Goal: Task Accomplishment & Management: Complete application form

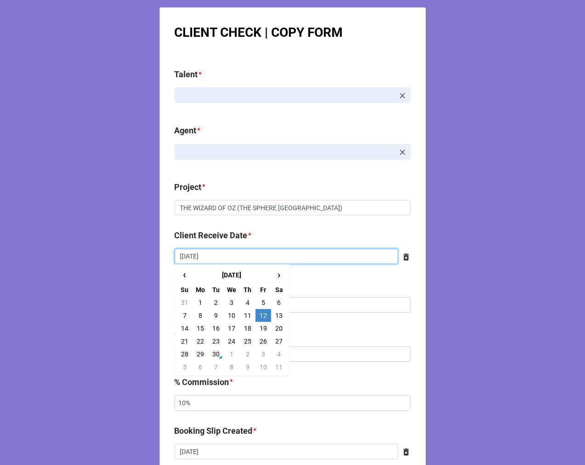
click at [236, 254] on input "9/12/2025" at bounding box center [286, 257] width 223 height 16
click at [262, 338] on td "26" at bounding box center [264, 341] width 16 height 13
type input "9/26/2025"
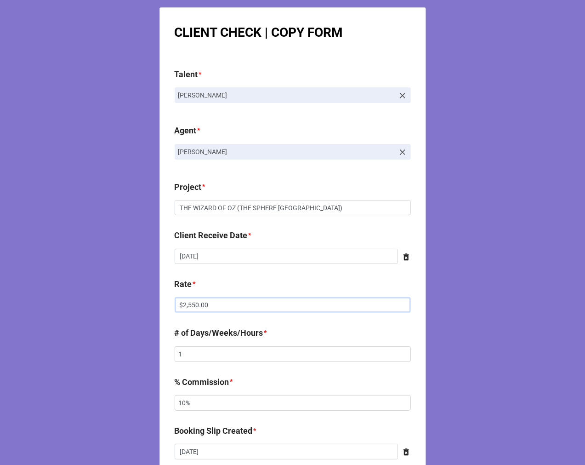
click at [190, 305] on input "$2,550.00" at bounding box center [293, 305] width 236 height 16
click at [189, 305] on input "$2,550.00" at bounding box center [293, 305] width 236 height 16
click at [188, 303] on input "$2,550.00" at bounding box center [293, 305] width 236 height 16
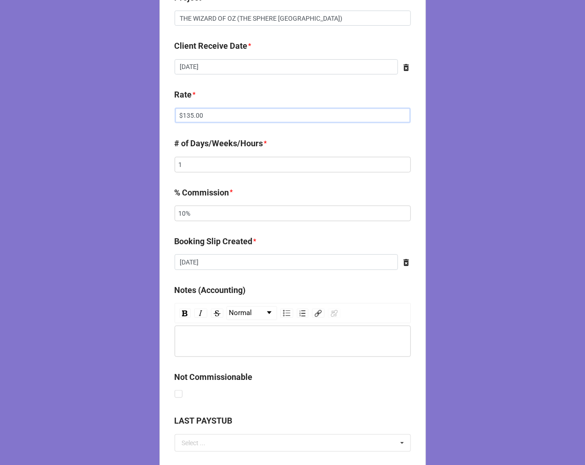
scroll to position [204, 0]
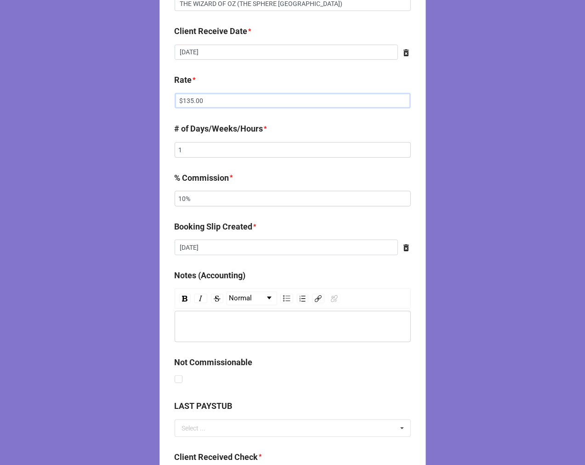
type input "$135.00"
drag, startPoint x: 187, startPoint y: 200, endPoint x: 81, endPoint y: 182, distance: 107.3
click at [109, 188] on div "CLIENT CHECK | COPY FORM Talent * James Simpson Agent * Jen Project * THE WIZAR…" at bounding box center [292, 249] width 585 height 906
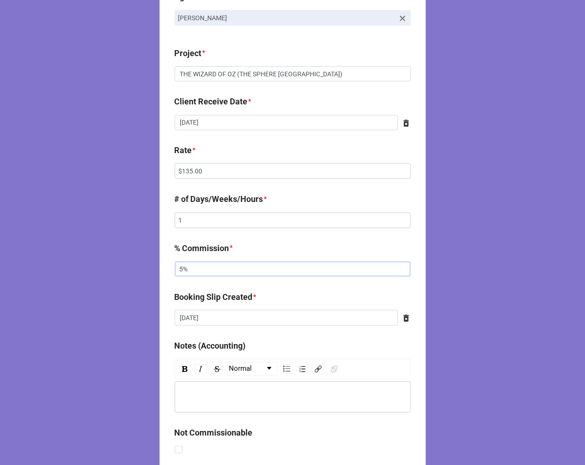
scroll to position [0, 0]
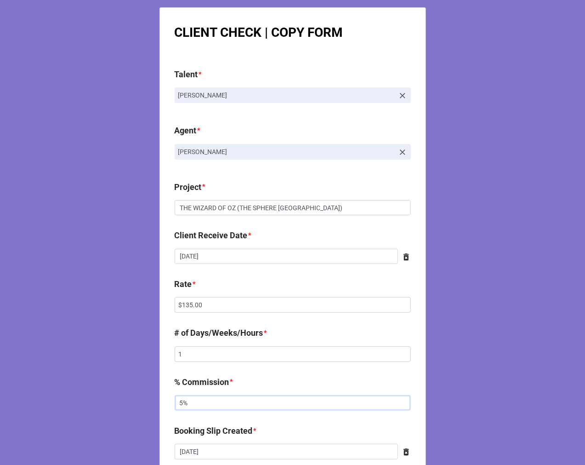
type input "5%"
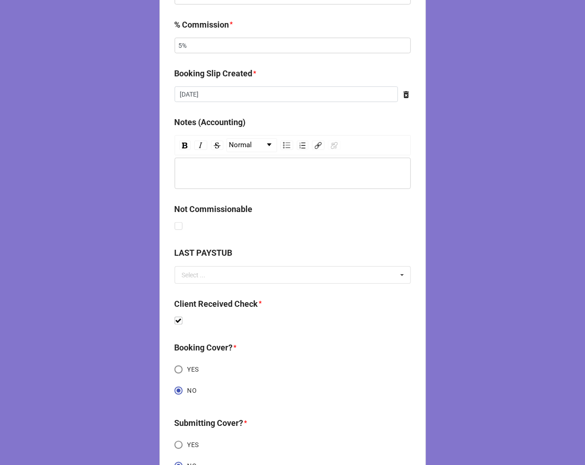
scroll to position [440, 0]
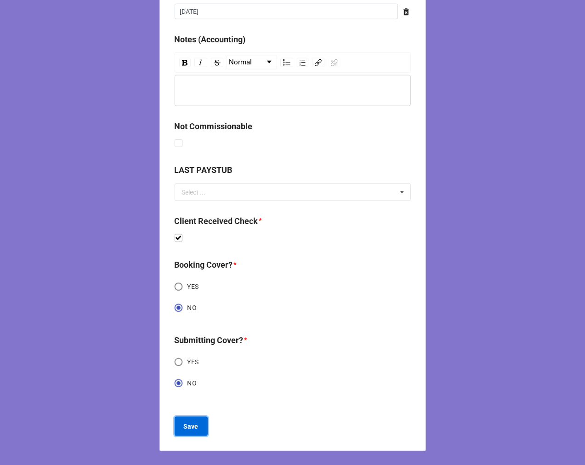
click at [187, 430] on button "Save" at bounding box center [191, 426] width 33 height 19
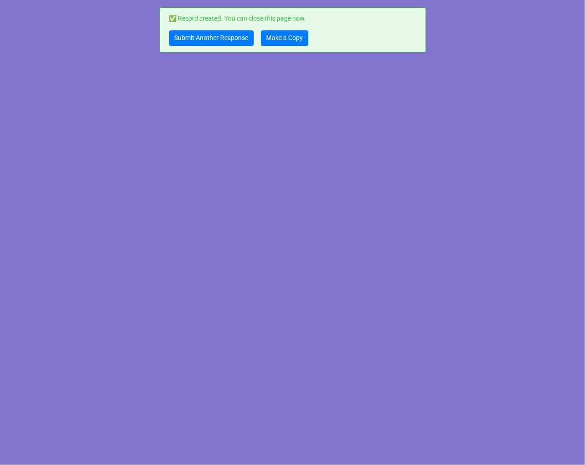
scroll to position [0, 0]
click at [282, 39] on link "Make a Copy" at bounding box center [284, 38] width 47 height 16
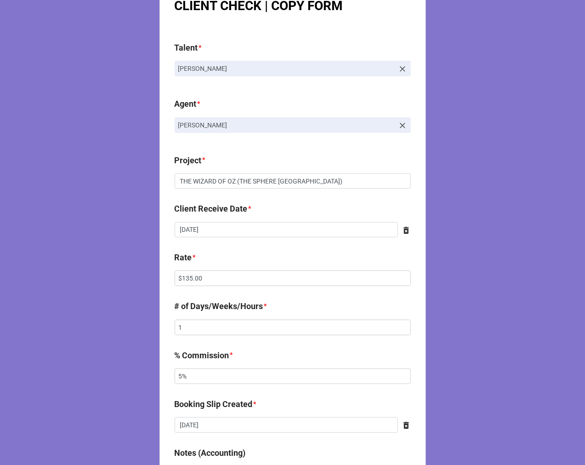
scroll to position [51, 0]
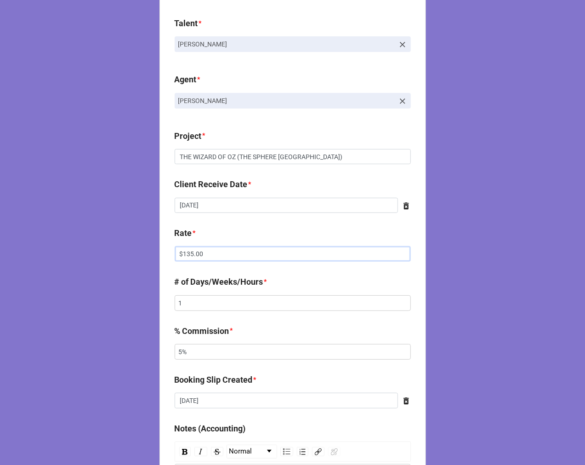
drag, startPoint x: 164, startPoint y: 256, endPoint x: 96, endPoint y: 237, distance: 70.6
click at [111, 246] on div "CLIENT CHECK | COPY FORM Talent * James Simpson Agent * Jen Project * THE WIZAR…" at bounding box center [292, 402] width 585 height 906
type input "$3,450.00"
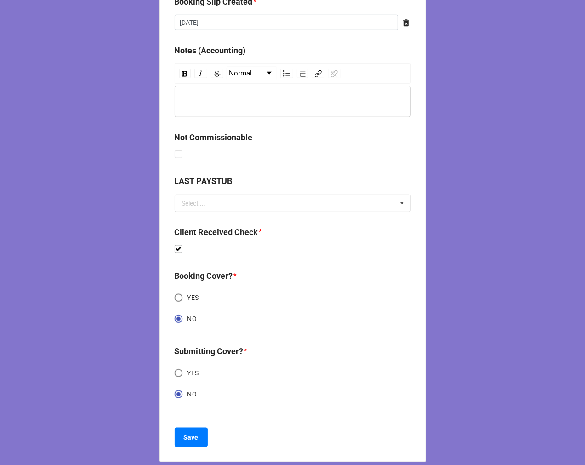
scroll to position [440, 0]
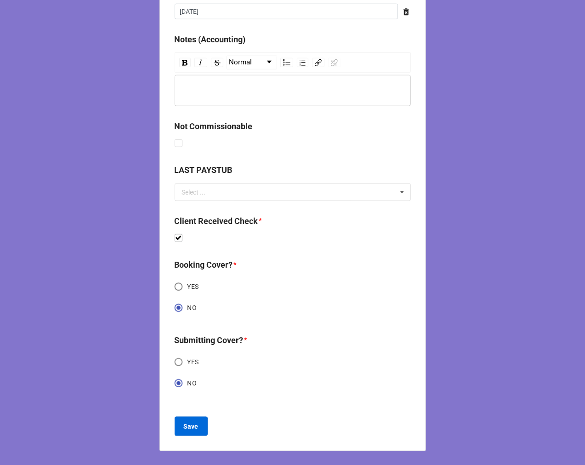
type input "10%"
click at [190, 425] on b "Save" at bounding box center [191, 427] width 15 height 10
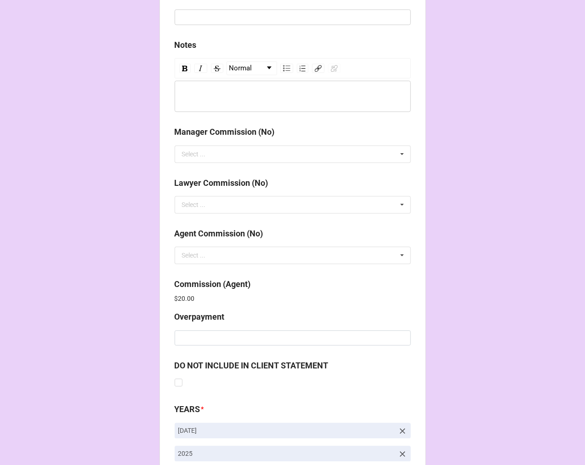
scroll to position [1097, 0]
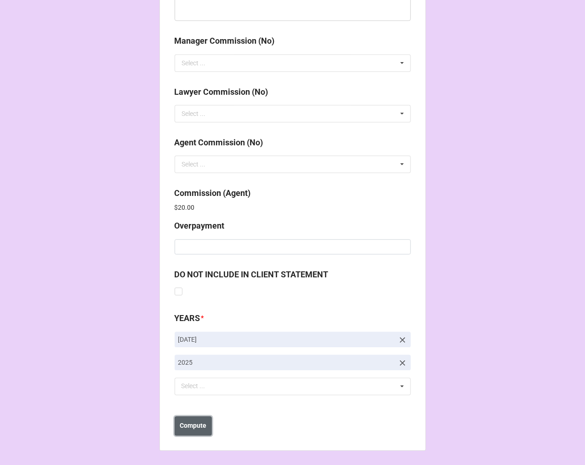
click at [190, 423] on b "Compute" at bounding box center [193, 426] width 27 height 10
click at [183, 420] on button "Save" at bounding box center [191, 425] width 33 height 19
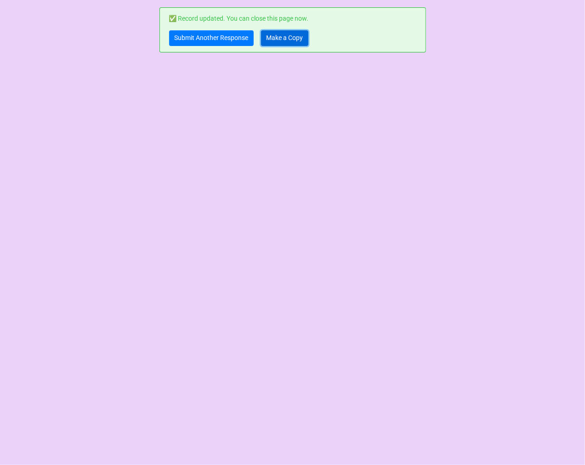
click at [280, 40] on link "Make a Copy" at bounding box center [284, 38] width 47 height 16
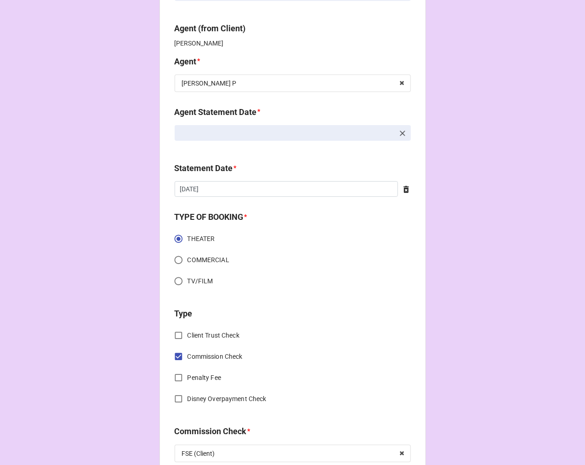
scroll to position [51, 0]
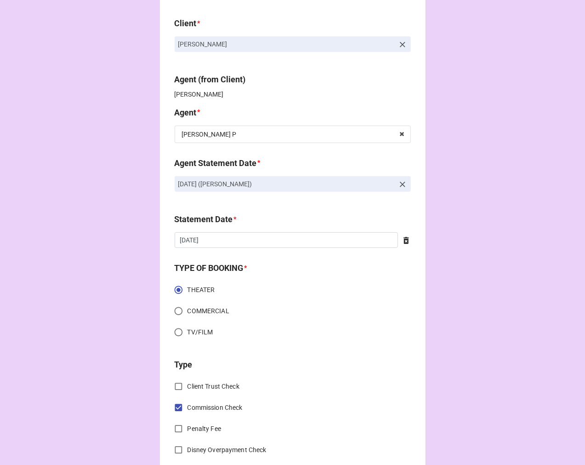
drag, startPoint x: 288, startPoint y: 177, endPoint x: 172, endPoint y: 177, distance: 116.8
copy p "OCTOBER 3, 2025 (KELLIE P)"
click at [398, 182] on icon at bounding box center [402, 184] width 9 height 9
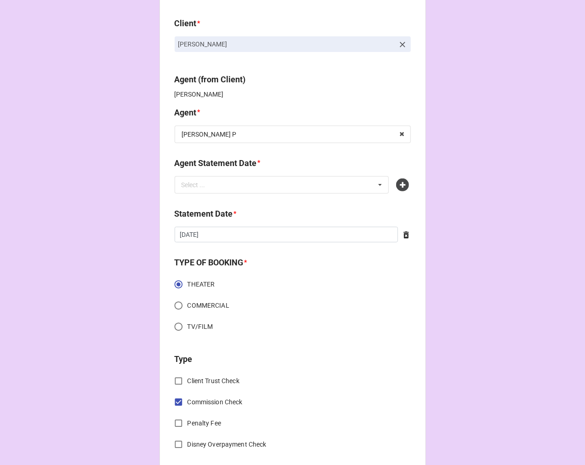
click at [398, 182] on icon at bounding box center [402, 184] width 13 height 13
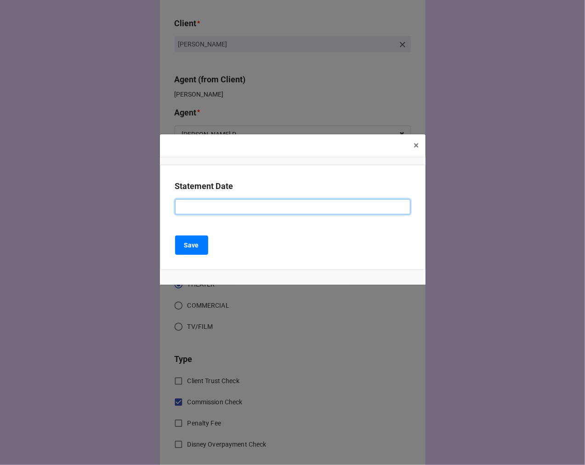
click at [204, 207] on input at bounding box center [292, 207] width 235 height 16
paste input "OCTOBER 3, 2025 (KELLIE P)"
click at [212, 206] on input "OCTOBER 3, 2025 (KELLIE P)" at bounding box center [292, 207] width 235 height 16
type input "[DATE] ([PERSON_NAME])"
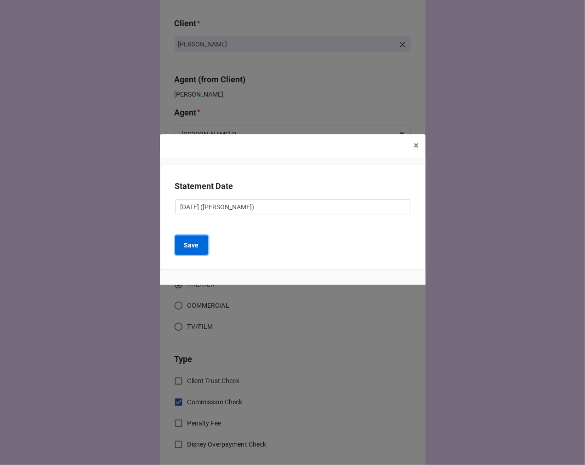
click at [196, 248] on b "Save" at bounding box center [191, 245] width 15 height 10
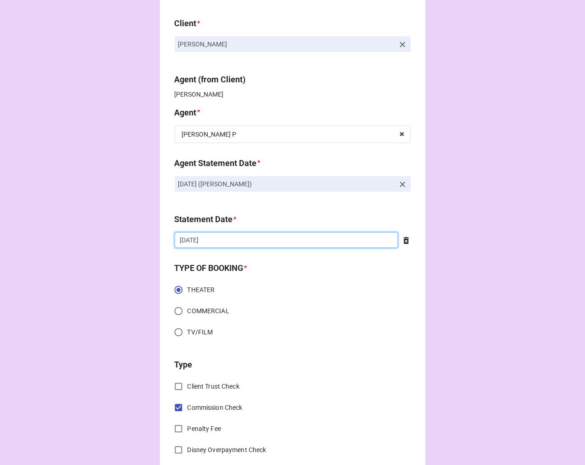
drag, startPoint x: 218, startPoint y: 239, endPoint x: 224, endPoint y: 243, distance: 7.4
click at [218, 238] on input "10/3/2025" at bounding box center [286, 240] width 223 height 16
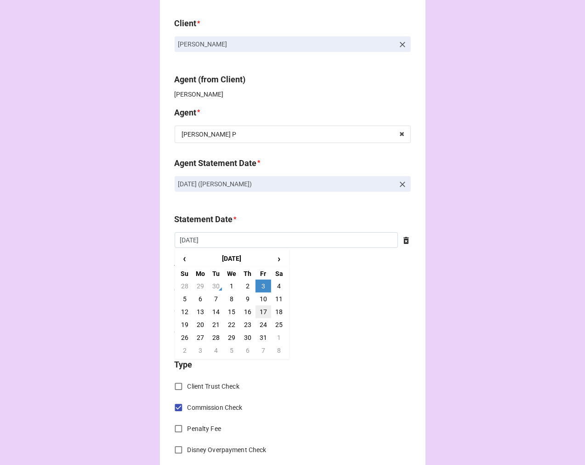
click at [263, 313] on td "17" at bounding box center [264, 311] width 16 height 13
type input "[DATE]"
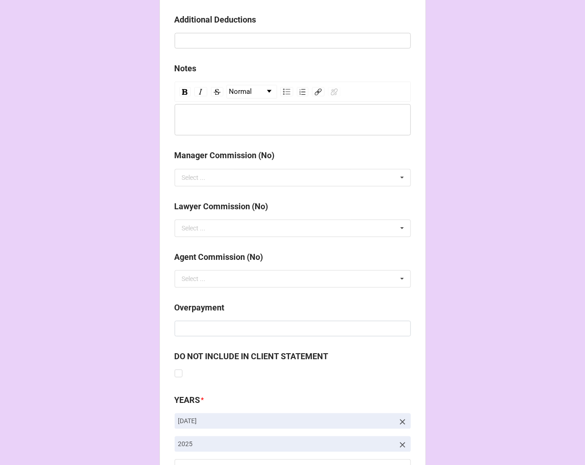
scroll to position [1064, 0]
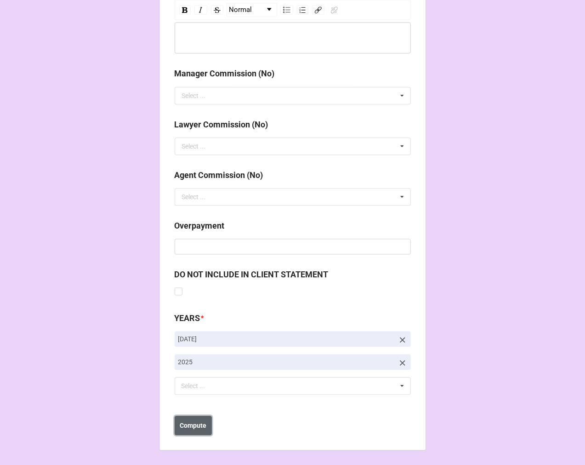
click at [196, 426] on b "Compute" at bounding box center [193, 426] width 27 height 10
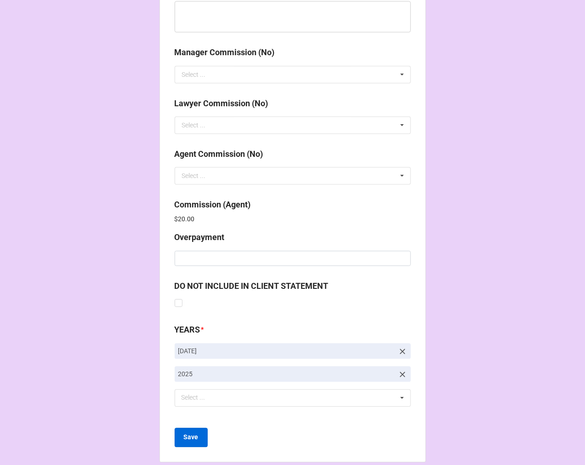
scroll to position [1097, 0]
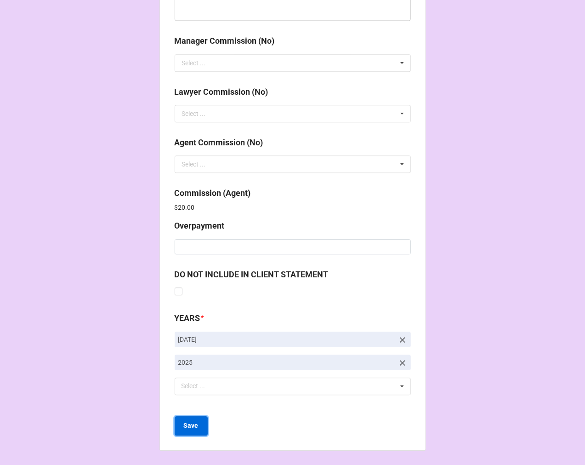
click at [195, 429] on b "Save" at bounding box center [191, 426] width 15 height 10
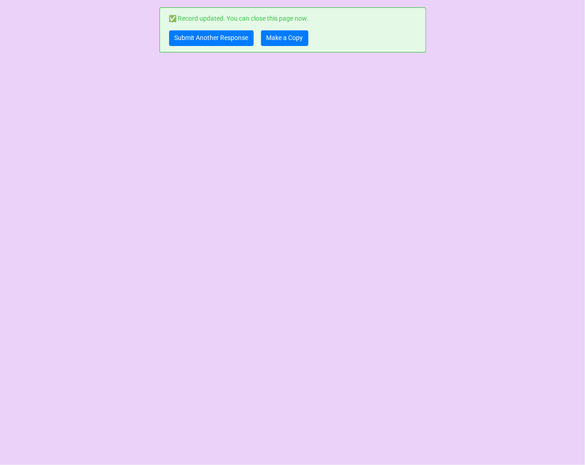
scroll to position [0, 0]
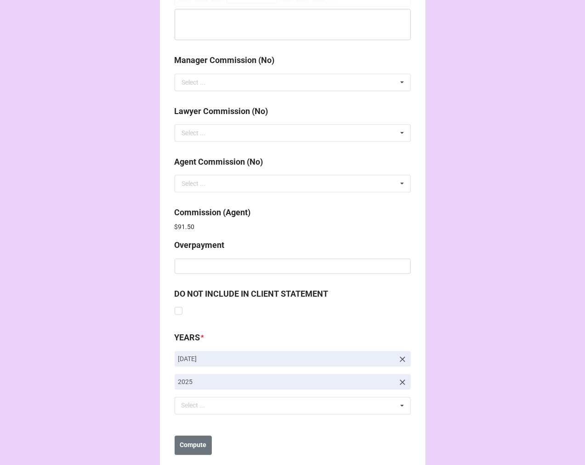
scroll to position [1097, 0]
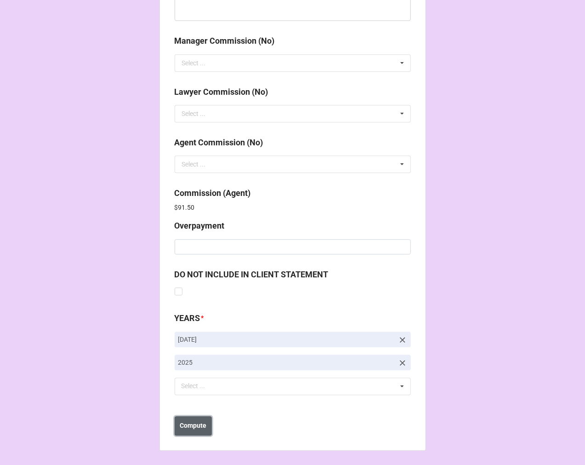
click at [185, 428] on b "Compute" at bounding box center [193, 426] width 27 height 10
click at [190, 422] on b "Save" at bounding box center [191, 426] width 15 height 10
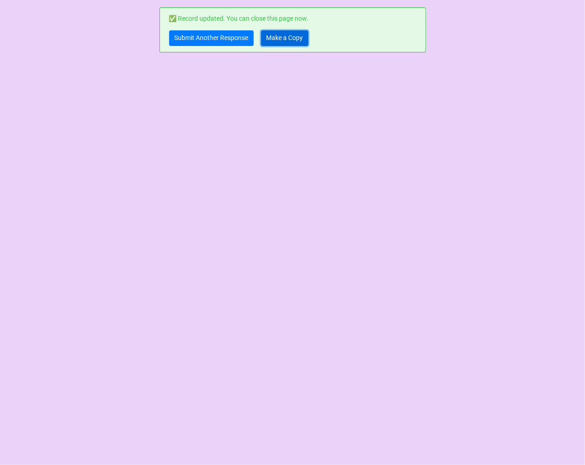
click at [286, 37] on link "Make a Copy" at bounding box center [284, 38] width 47 height 16
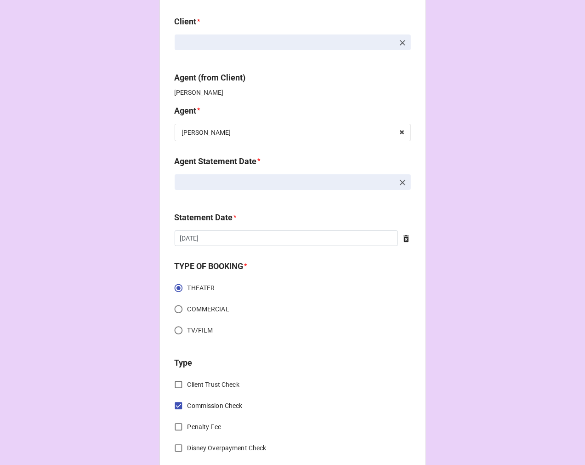
scroll to position [102, 0]
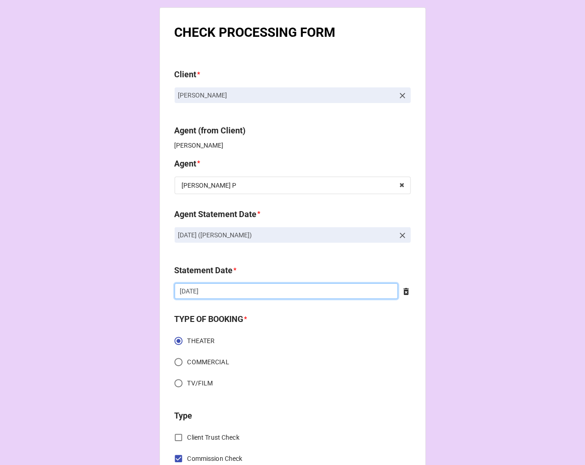
click at [246, 294] on input "[DATE]" at bounding box center [286, 291] width 223 height 16
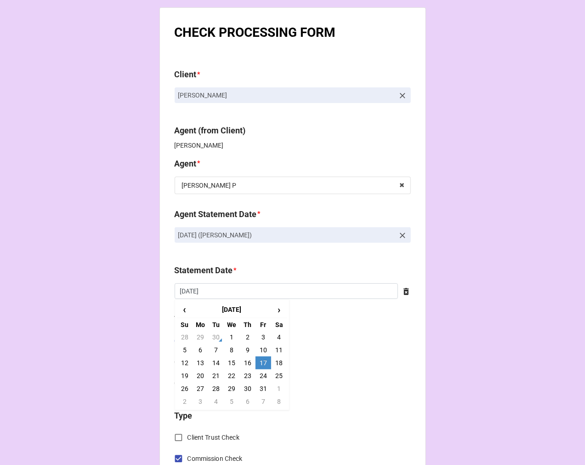
click at [261, 363] on td "17" at bounding box center [264, 362] width 16 height 13
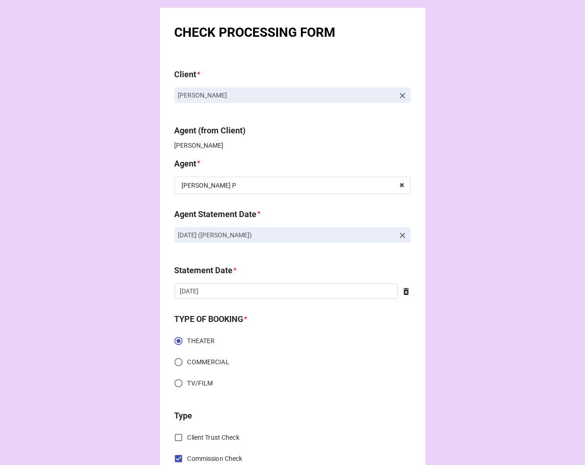
click at [327, 359] on label "COMMERCIAL" at bounding box center [287, 362] width 234 height 18
click at [188, 359] on input "COMMERCIAL" at bounding box center [179, 362] width 18 height 18
radio input "true"
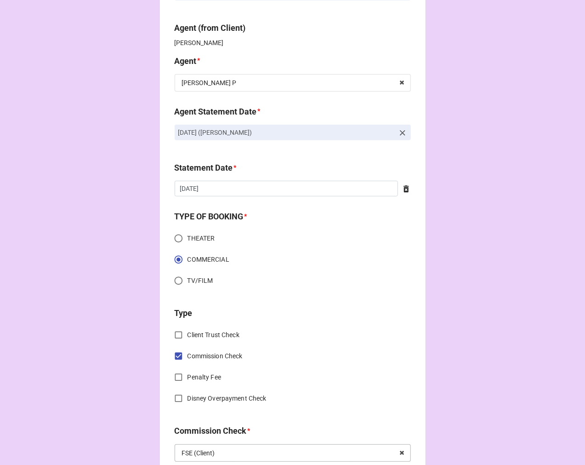
scroll to position [102, 0]
click at [177, 239] on input "THEATER" at bounding box center [179, 239] width 18 height 18
radio input "true"
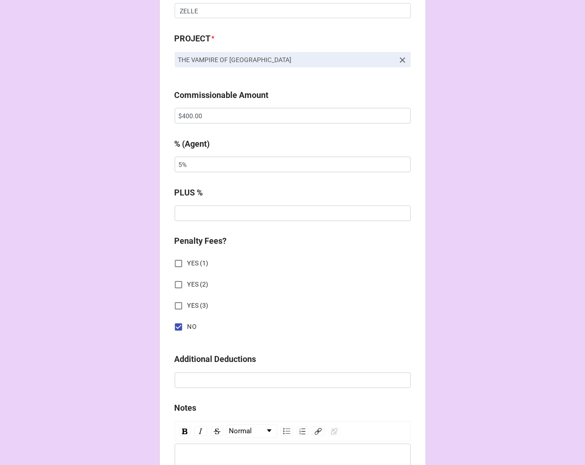
scroll to position [484, 0]
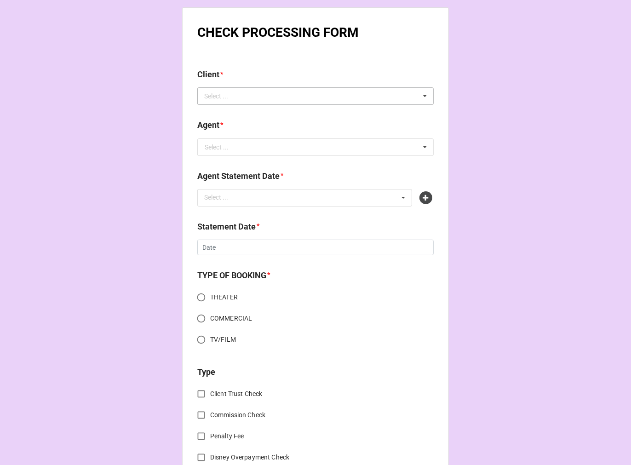
click at [255, 97] on div "Select ... No results found." at bounding box center [315, 95] width 236 height 17
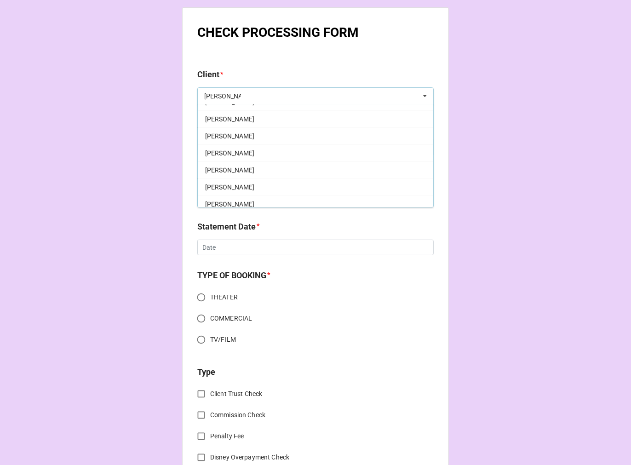
scroll to position [357, 0]
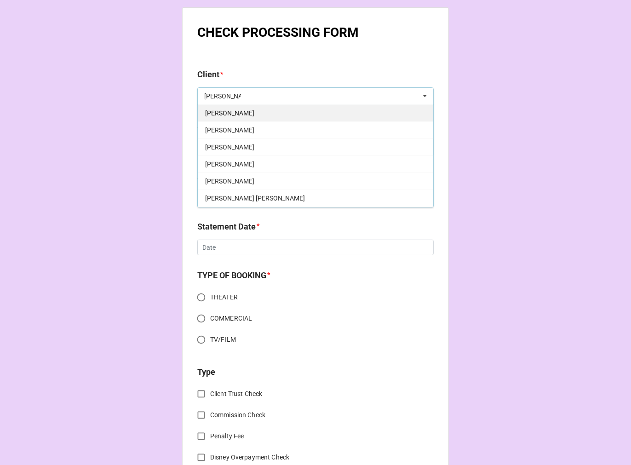
type input "[PERSON_NAME]"
click at [234, 114] on span "[PERSON_NAME]" at bounding box center [229, 112] width 49 height 7
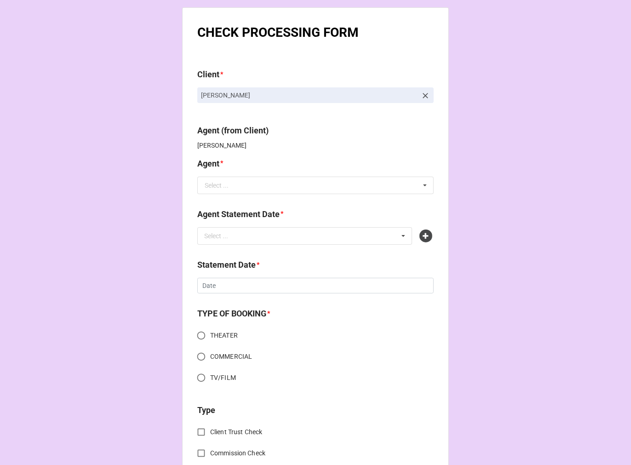
click at [226, 194] on div "Agent * Select ... [PERSON_NAME] [PERSON_NAME]/[PERSON_NAME] (40/30) [PERSON_NA…" at bounding box center [315, 178] width 236 height 43
click at [224, 187] on div "Select ..." at bounding box center [217, 185] width 24 height 6
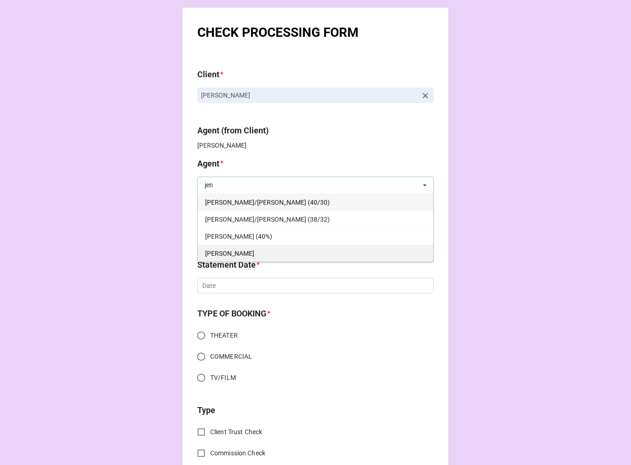
type input "jen"
click at [215, 255] on div "[PERSON_NAME]" at bounding box center [315, 253] width 235 height 17
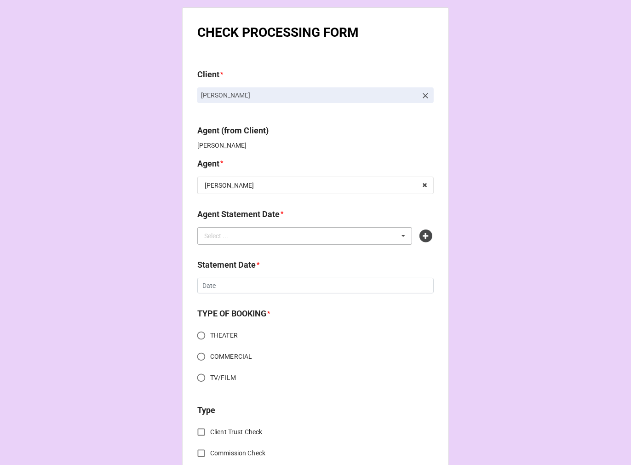
click at [259, 237] on div "Select ... No results found." at bounding box center [304, 235] width 215 height 17
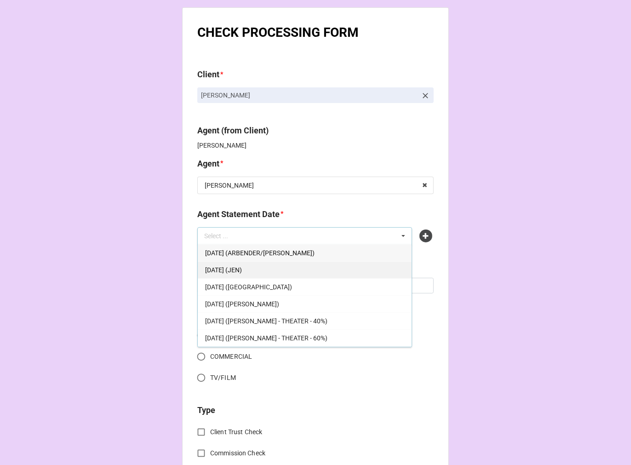
click at [242, 268] on span "[DATE] (JEN)" at bounding box center [223, 269] width 37 height 7
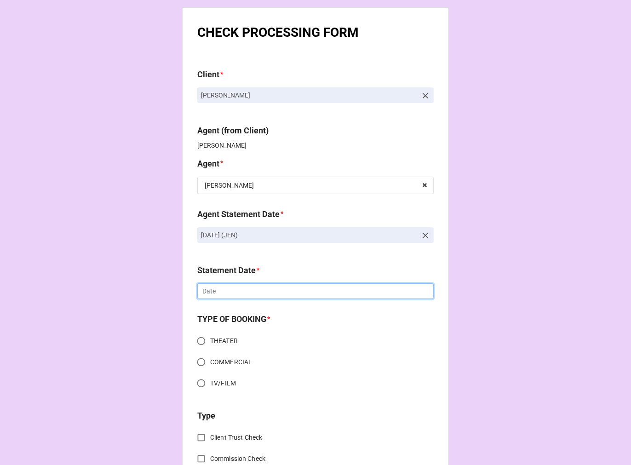
click at [223, 296] on input "text" at bounding box center [315, 291] width 236 height 16
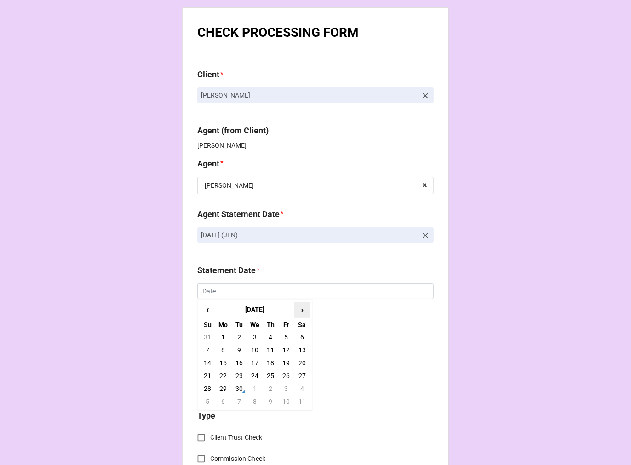
click at [301, 309] on span "›" at bounding box center [302, 309] width 15 height 15
click at [283, 362] on td "17" at bounding box center [286, 362] width 16 height 13
type input "[DATE]"
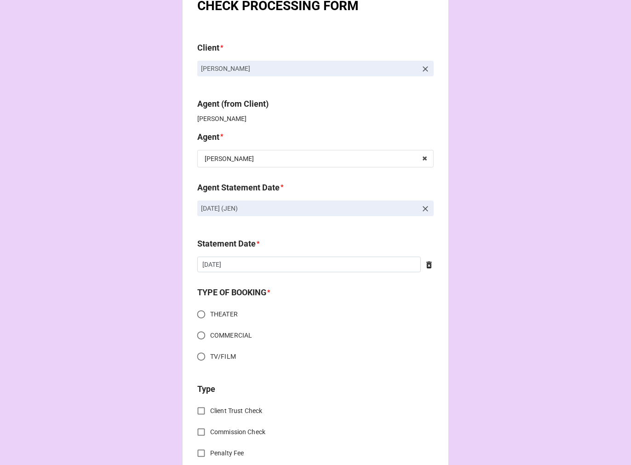
scroll to position [51, 0]
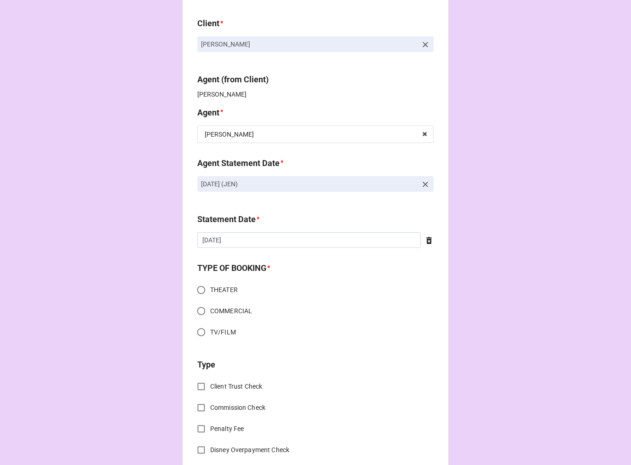
click at [198, 292] on input "THEATER" at bounding box center [201, 290] width 18 height 18
radio input "true"
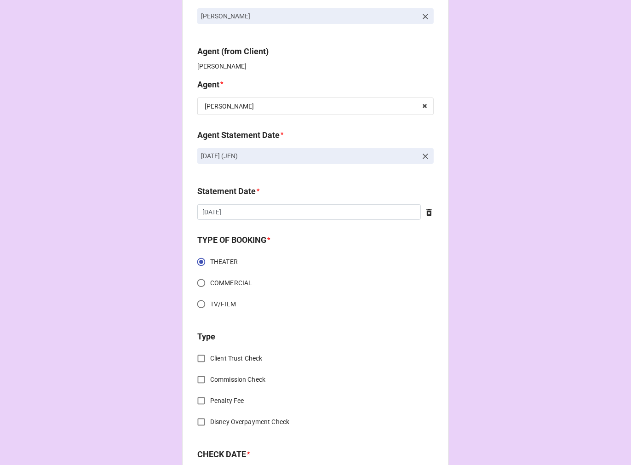
scroll to position [102, 0]
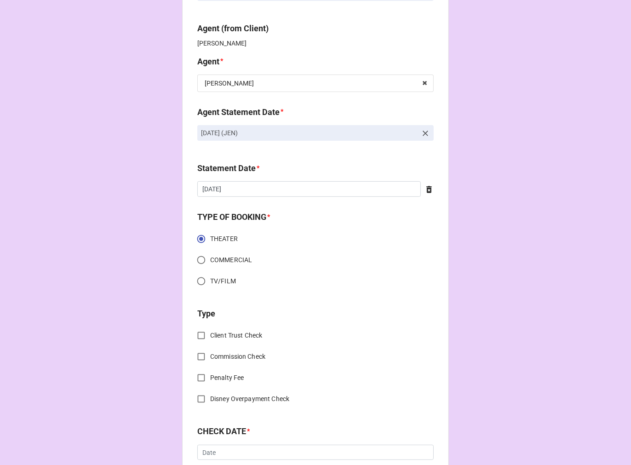
click at [197, 360] on input "Commission Check" at bounding box center [201, 357] width 18 height 18
checkbox input "true"
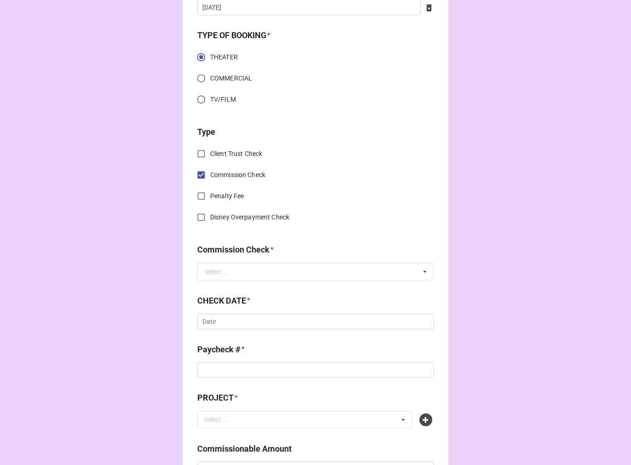
scroll to position [306, 0]
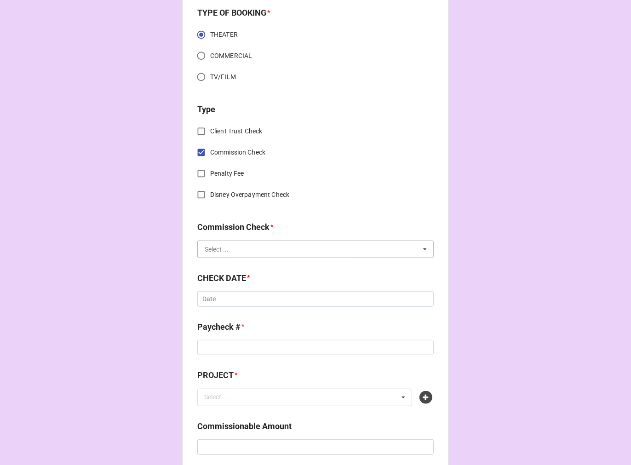
click at [226, 252] on input "text" at bounding box center [315, 249] width 235 height 17
click at [239, 262] on div "FSE (Client)" at bounding box center [315, 265] width 235 height 17
click at [235, 307] on div "CHECK DATE * ‹ September 2025 › Su Mo Tu We Th Fr Sa 31 1 2 3 4 5 6 7 8 9 10 11…" at bounding box center [315, 292] width 236 height 41
click at [228, 303] on input "text" at bounding box center [315, 299] width 236 height 16
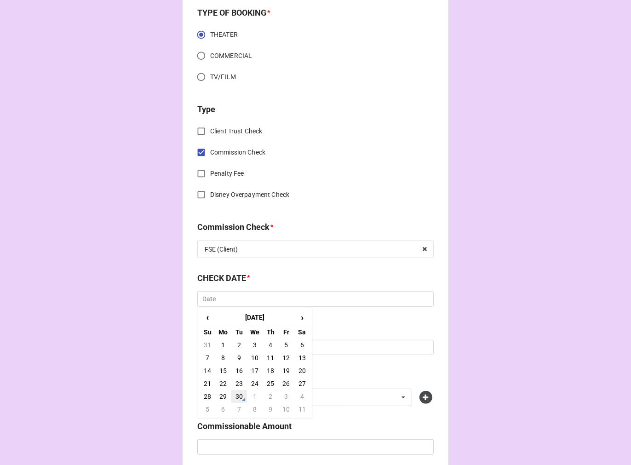
click at [237, 395] on td "30" at bounding box center [239, 396] width 16 height 13
type input "9/30/2025"
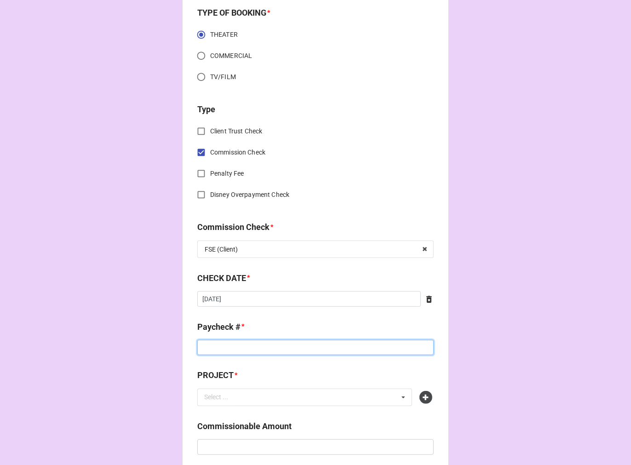
click at [235, 352] on input at bounding box center [315, 348] width 236 height 16
type input "ZELLE"
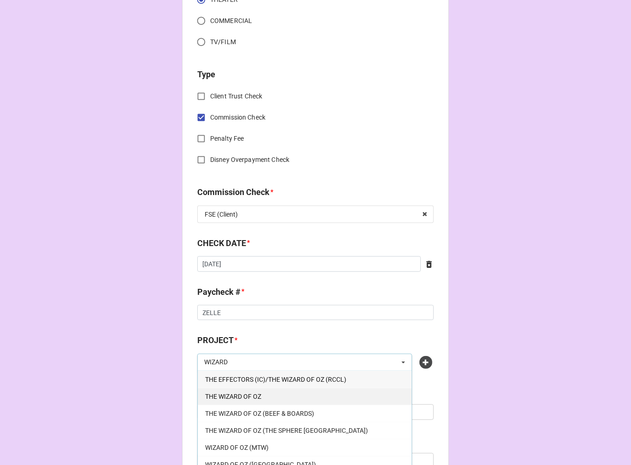
scroll to position [408, 0]
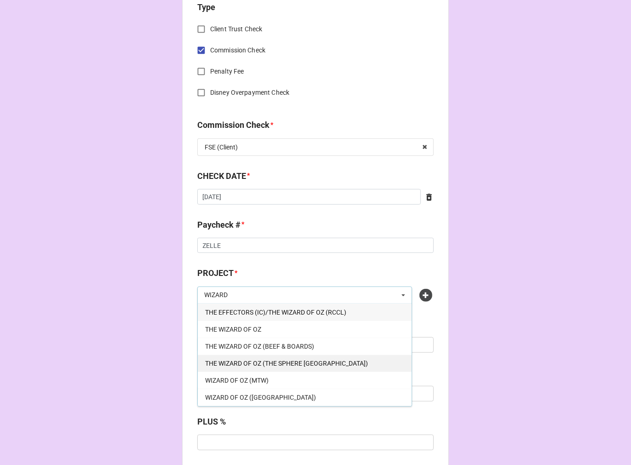
type input "WIZARD"
click at [302, 364] on span "THE WIZARD OF OZ (THE SPHERE LAS VEGAS)" at bounding box center [286, 363] width 163 height 7
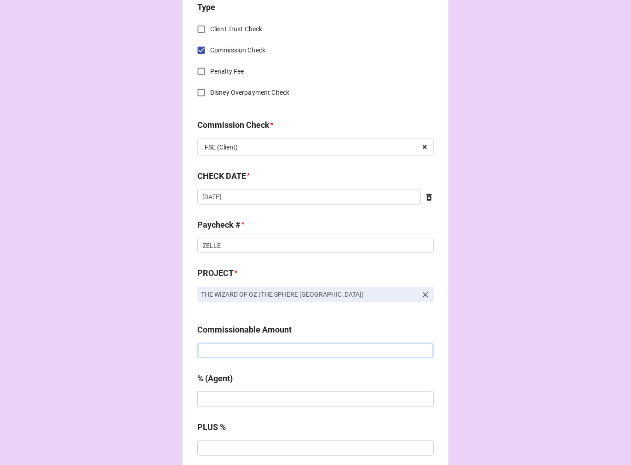
click at [223, 352] on input "text" at bounding box center [315, 351] width 236 height 16
paste input "$135.00"
type input "$135.00"
click at [222, 400] on input "text" at bounding box center [315, 399] width 236 height 16
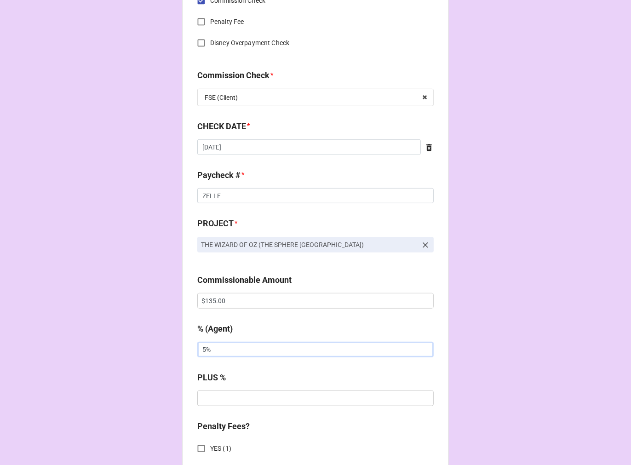
scroll to position [613, 0]
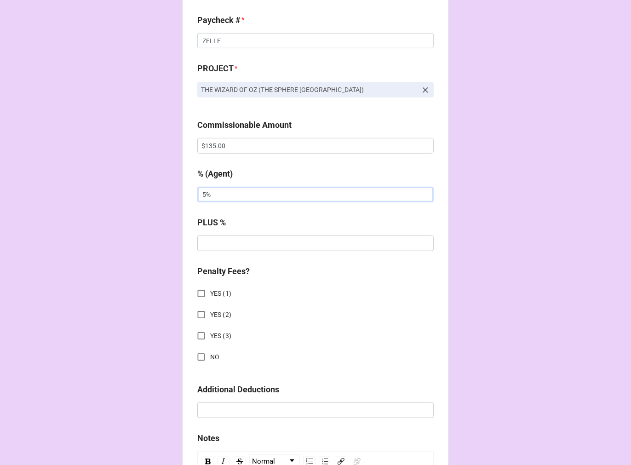
type input "5%"
drag, startPoint x: 196, startPoint y: 355, endPoint x: 233, endPoint y: 360, distance: 36.6
click at [196, 355] on input "NO" at bounding box center [201, 357] width 18 height 18
checkbox input "true"
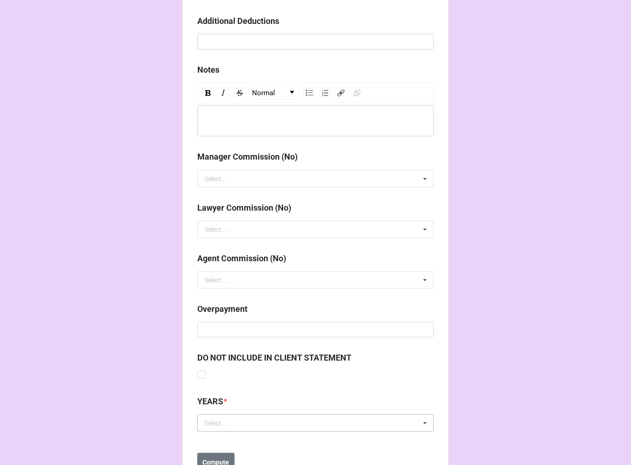
scroll to position [1018, 0]
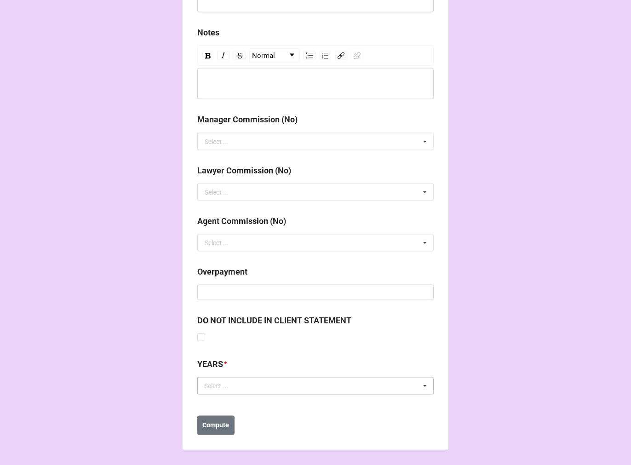
click at [233, 385] on div "Select ..." at bounding box center [222, 386] width 40 height 11
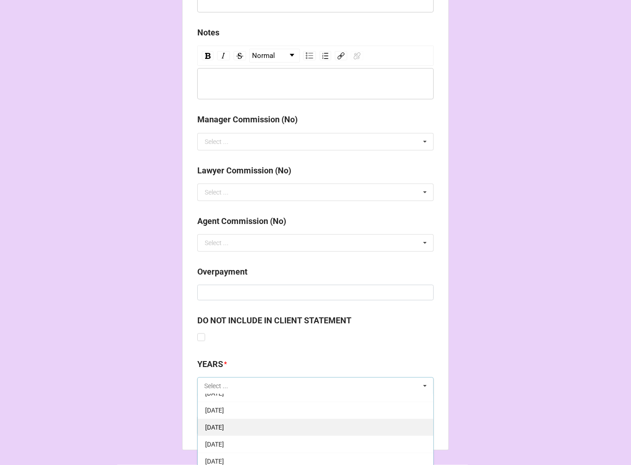
scroll to position [153, 0]
click at [224, 402] on span "10-October 2025" at bounding box center [214, 402] width 19 height 7
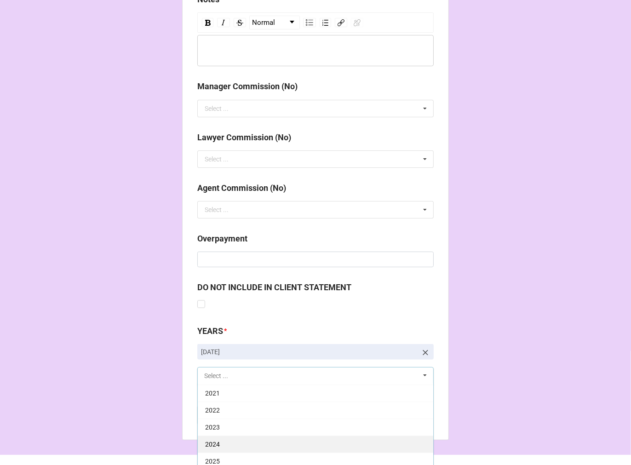
scroll to position [1070, 0]
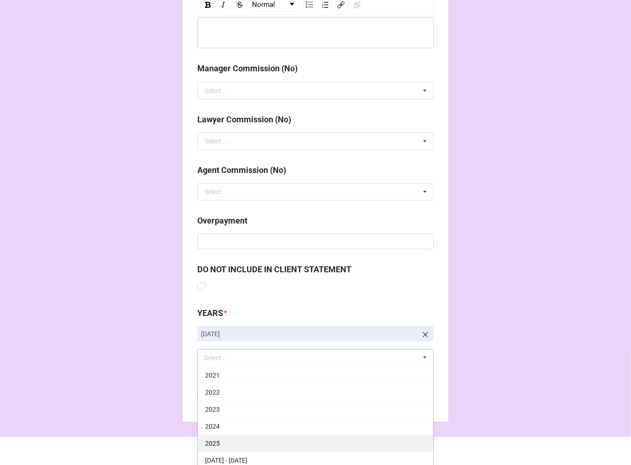
click at [237, 440] on div "2025" at bounding box center [315, 443] width 235 height 17
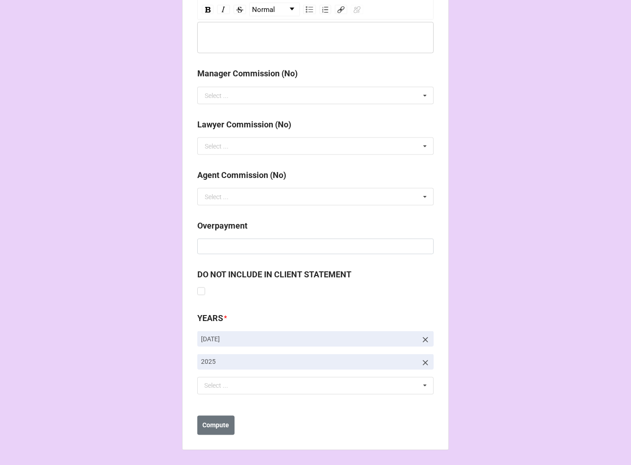
drag, startPoint x: 462, startPoint y: 260, endPoint x: 374, endPoint y: 397, distance: 163.4
click at [212, 424] on b "Compute" at bounding box center [216, 426] width 27 height 10
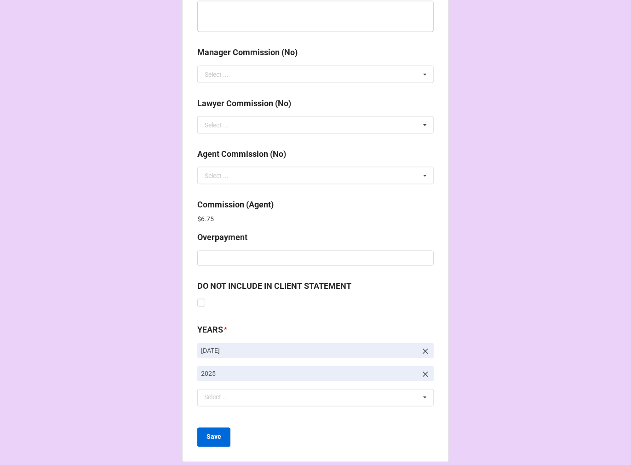
scroll to position [1097, 0]
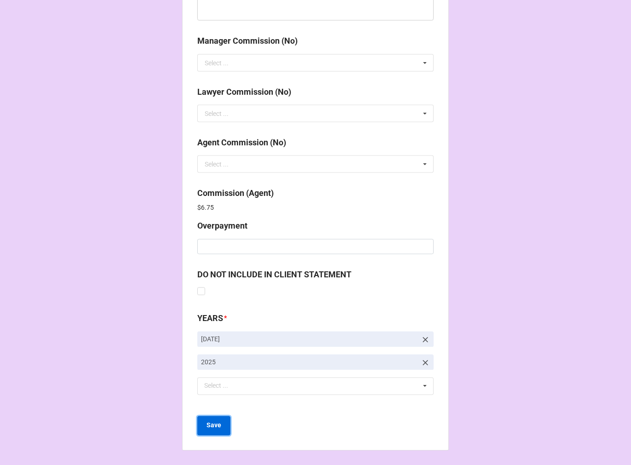
click at [208, 426] on b "Save" at bounding box center [213, 426] width 15 height 10
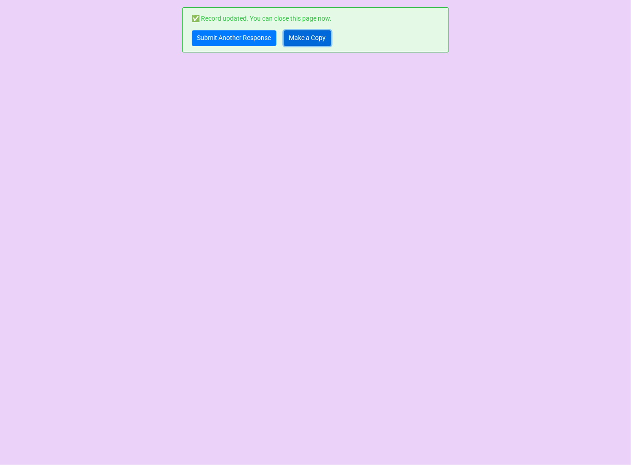
click at [302, 37] on link "Make a Copy" at bounding box center [307, 38] width 47 height 16
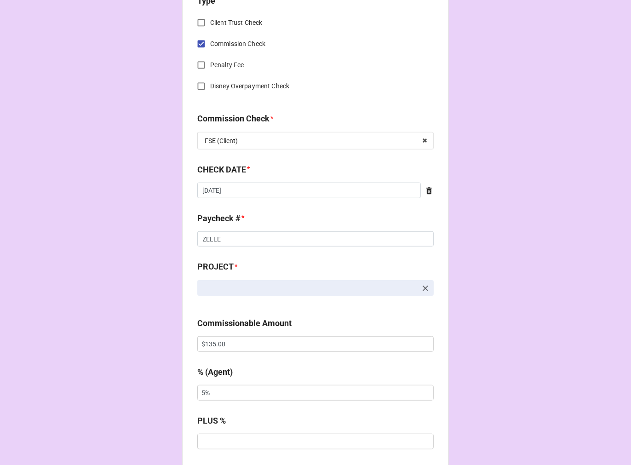
scroll to position [460, 0]
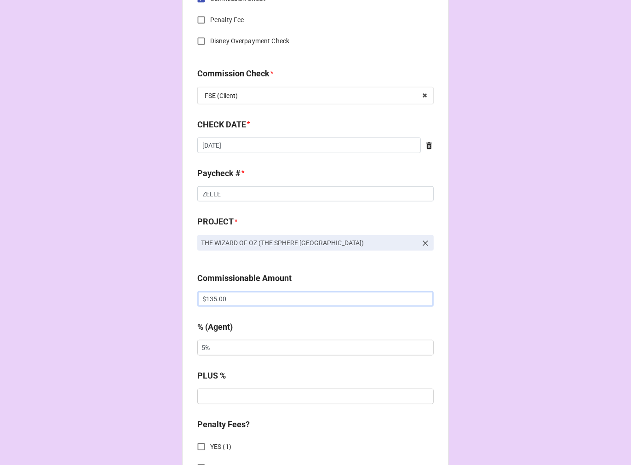
drag, startPoint x: 203, startPoint y: 300, endPoint x: 185, endPoint y: 297, distance: 18.1
click at [187, 299] on div "CHECK PROCESSING FORM Client * James Simpson Agent (from Client) Jen Agent * Je…" at bounding box center [315, 301] width 267 height 1507
paste input "3,450"
type input "$3,450.00"
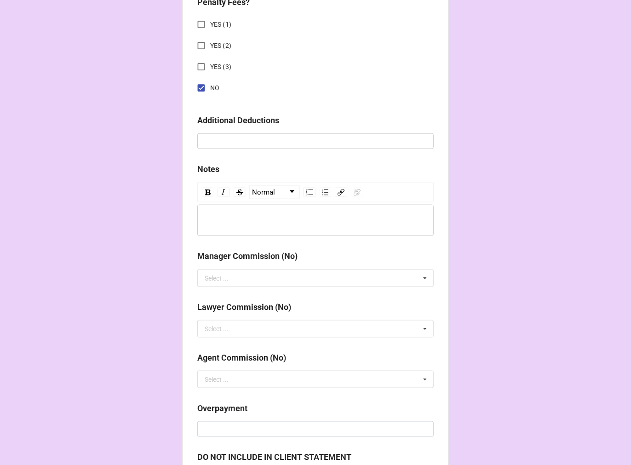
scroll to position [1064, 0]
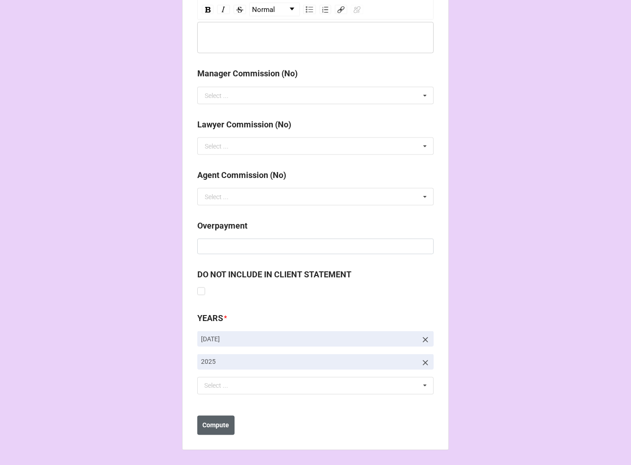
type input "10%"
click at [219, 431] on button "Compute" at bounding box center [215, 425] width 37 height 19
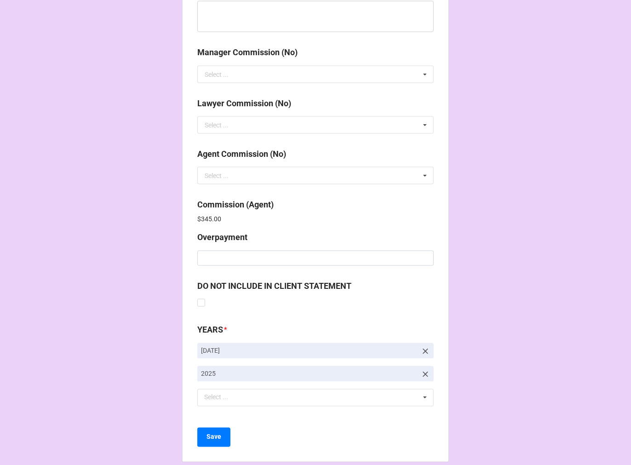
scroll to position [1097, 0]
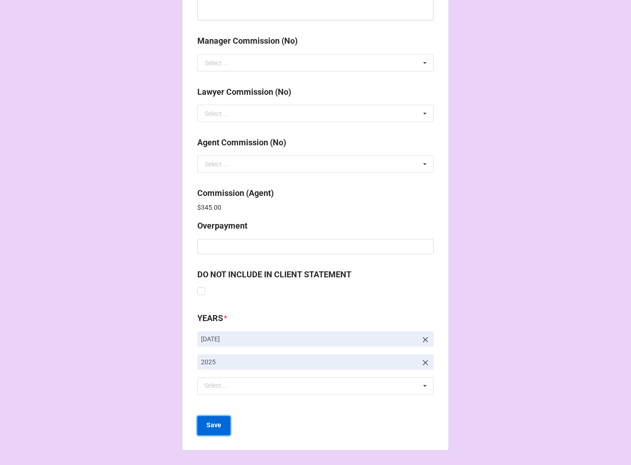
click at [208, 430] on button "Save" at bounding box center [213, 425] width 33 height 19
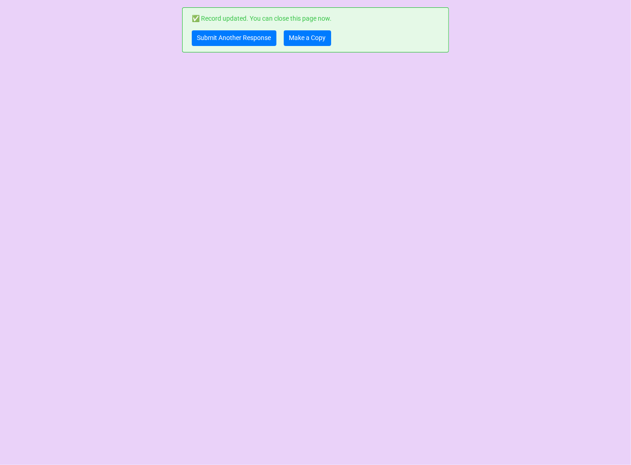
scroll to position [0, 0]
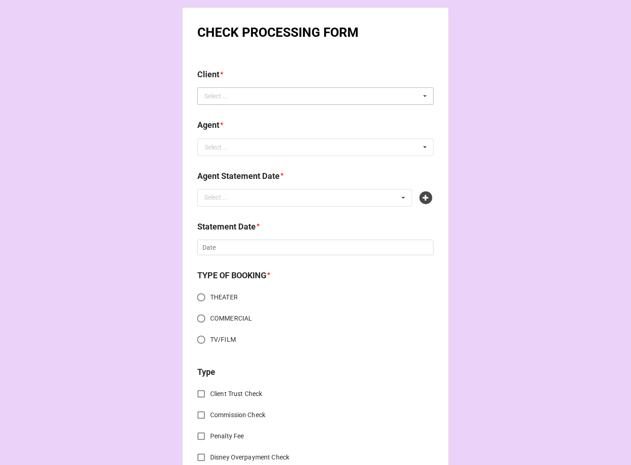
click at [257, 92] on div "Select ... No results found." at bounding box center [315, 95] width 236 height 17
paste input "[PERSON_NAME]"
type input "[PERSON_NAME]"
click at [259, 111] on div "[PERSON_NAME]" at bounding box center [315, 112] width 235 height 17
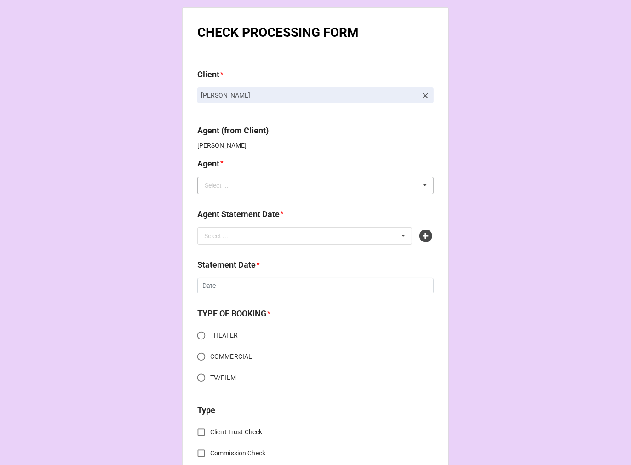
click at [280, 189] on input "text" at bounding box center [315, 185] width 235 height 17
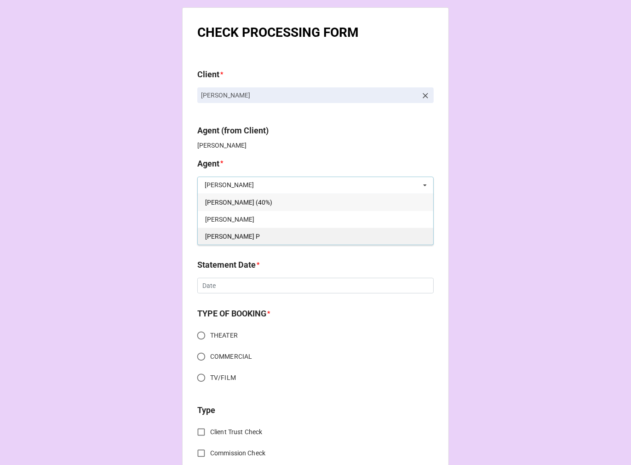
type input "[PERSON_NAME]"
click at [231, 229] on div "[PERSON_NAME] P" at bounding box center [315, 236] width 235 height 17
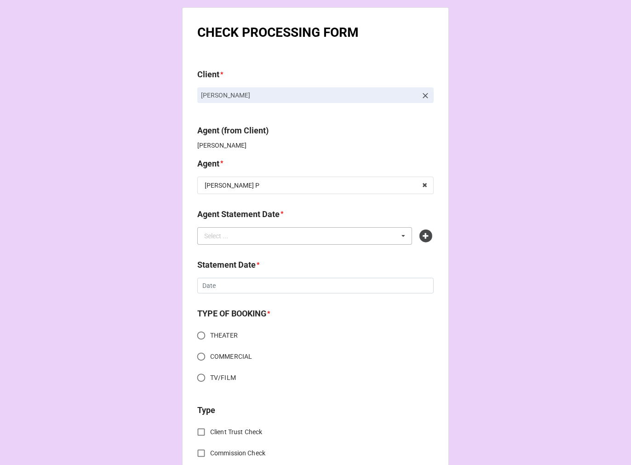
click at [221, 240] on div "Select ..." at bounding box center [222, 235] width 40 height 11
type input "kell"
click at [301, 255] on div "OCTOBER 17, 2025 (KELLIE P)" at bounding box center [305, 252] width 214 height 17
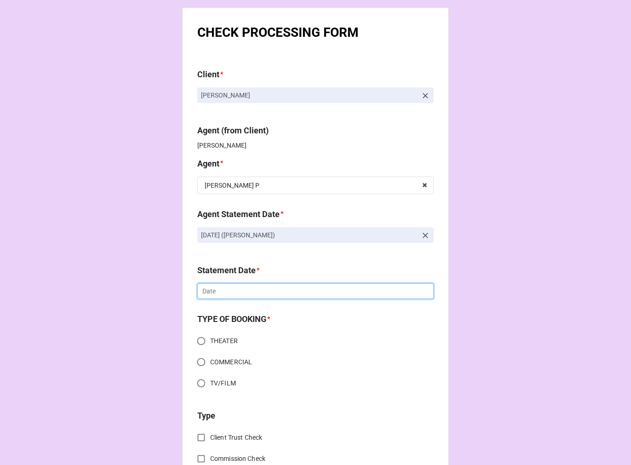
drag, startPoint x: 253, startPoint y: 287, endPoint x: 254, endPoint y: 292, distance: 4.7
click at [253, 288] on input "text" at bounding box center [315, 291] width 236 height 16
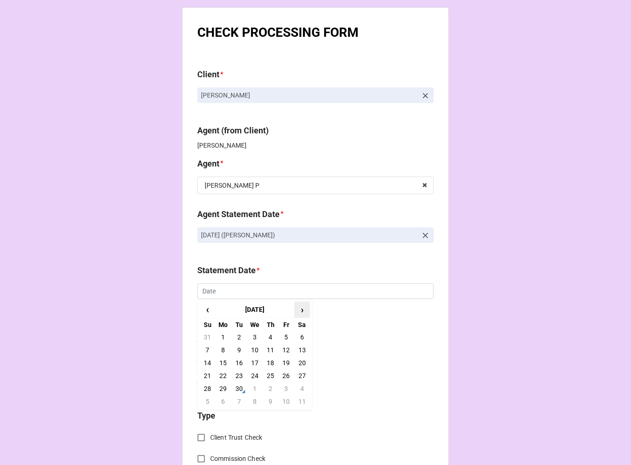
click at [303, 309] on span "›" at bounding box center [302, 309] width 15 height 15
click at [287, 364] on td "17" at bounding box center [286, 362] width 16 height 13
type input "10/17/2025"
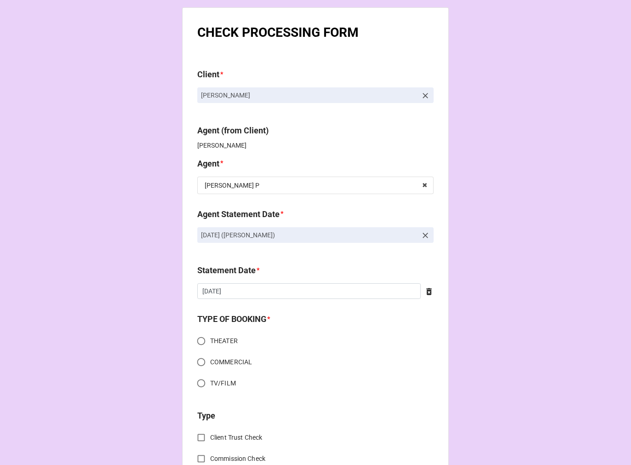
click at [199, 338] on input "THEATER" at bounding box center [201, 341] width 18 height 18
radio input "true"
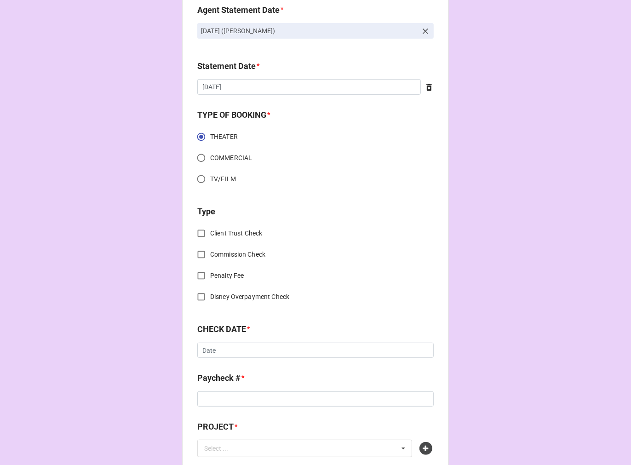
click at [199, 255] on input "Commission Check" at bounding box center [201, 255] width 18 height 18
checkbox input "true"
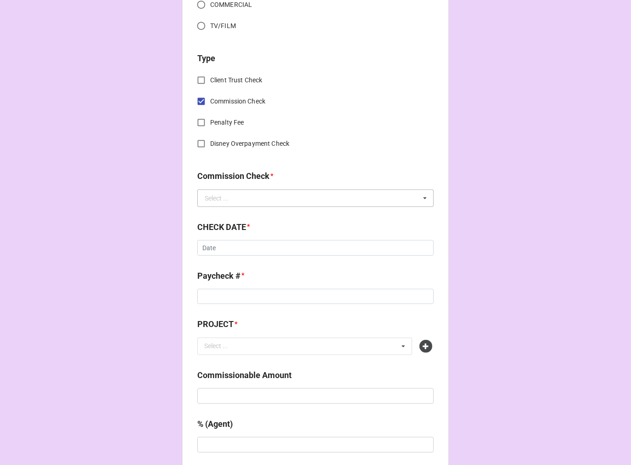
click at [217, 200] on div "Select ..." at bounding box center [217, 198] width 24 height 6
click at [219, 212] on span "FSE (Client)" at bounding box center [221, 215] width 33 height 7
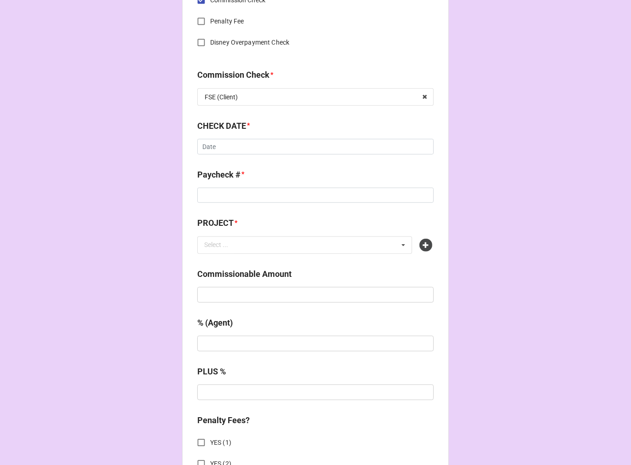
scroll to position [460, 0]
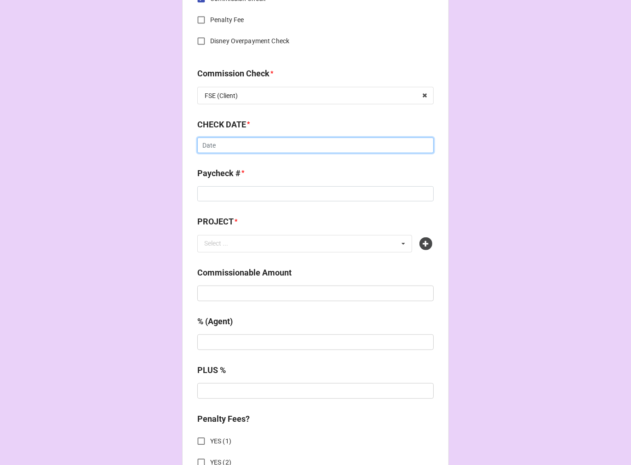
click at [220, 143] on input "text" at bounding box center [315, 145] width 236 height 16
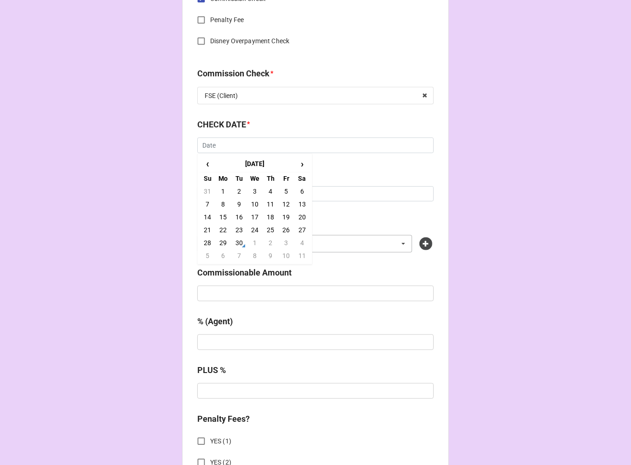
click at [224, 241] on td "29" at bounding box center [223, 242] width 16 height 13
type input "9/29/2025"
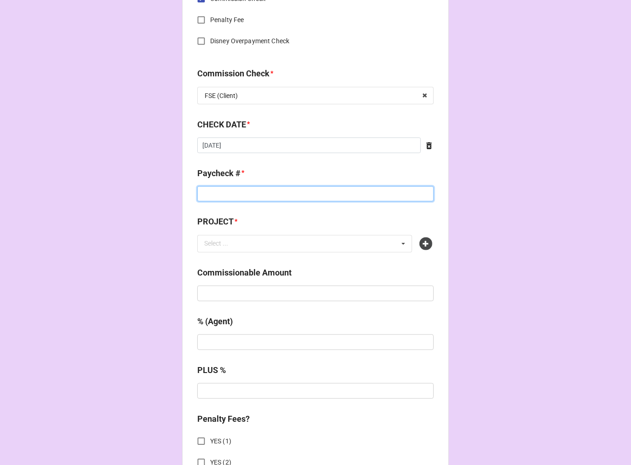
click at [229, 194] on input at bounding box center [315, 194] width 236 height 16
type input "ZELLE"
click at [424, 246] on icon at bounding box center [425, 243] width 13 height 13
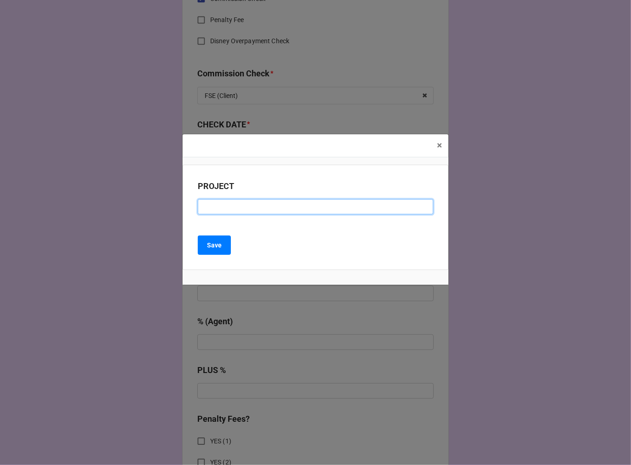
click at [224, 209] on input at bounding box center [315, 207] width 235 height 16
paste input "SUGAR SKULL! A Diá de Muertos Musical Adventure! (TYA TOUR)"
drag, startPoint x: 352, startPoint y: 207, endPoint x: 245, endPoint y: 207, distance: 107.1
click at [245, 207] on input "SUGAR SKULL! A Diá de Muertos Musical Adventure! (TYA TOUR)" at bounding box center [315, 207] width 235 height 16
type input "SUGAR SKULL! (TYA TOUR)"
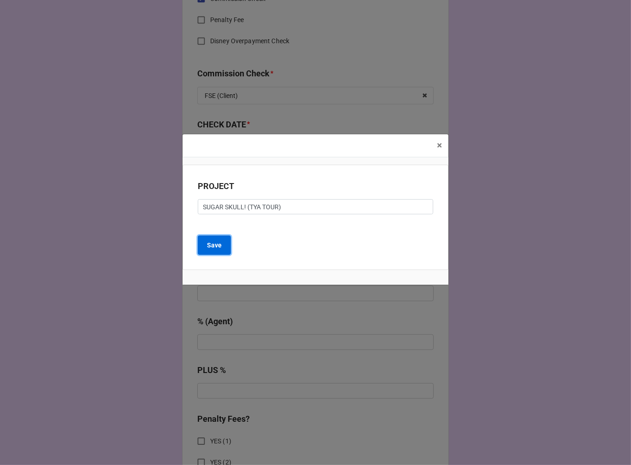
click at [223, 246] on button "Save" at bounding box center [214, 244] width 33 height 19
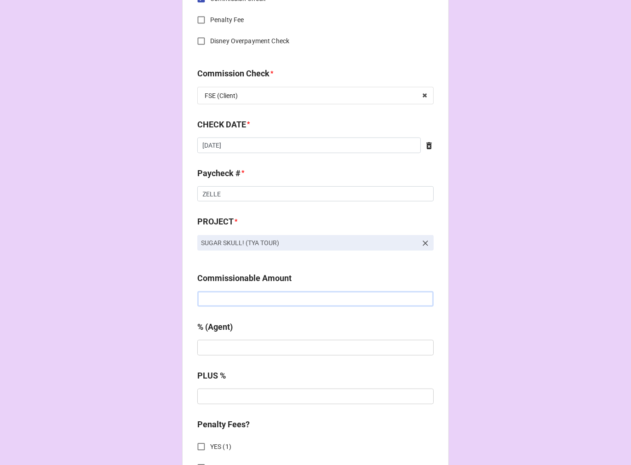
click at [251, 301] on input "text" at bounding box center [315, 299] width 236 height 16
type input "$1,000.00"
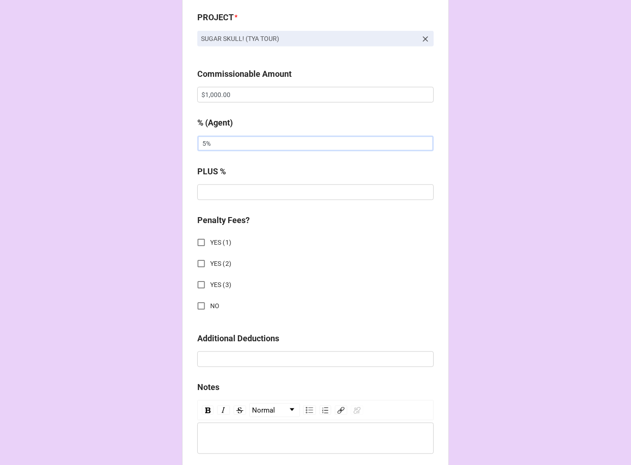
type input "5%"
click at [198, 302] on input "NO" at bounding box center [201, 306] width 18 height 18
checkbox input "true"
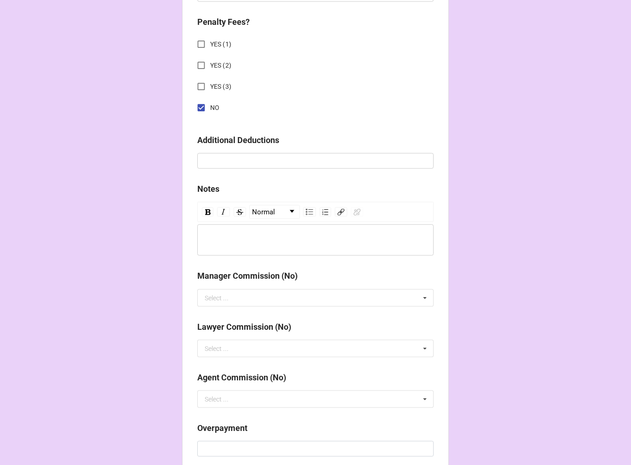
scroll to position [1018, 0]
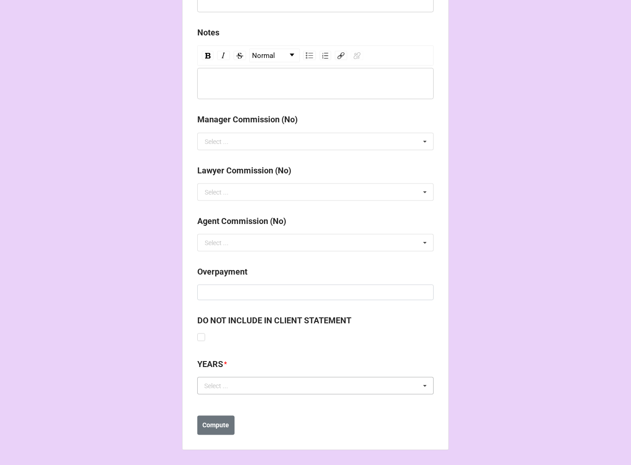
click at [253, 392] on div "Select ... No results found." at bounding box center [315, 385] width 236 height 17
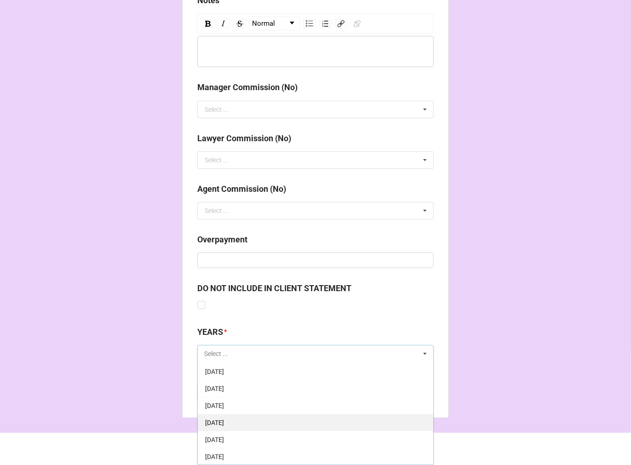
scroll to position [102, 0]
click at [224, 423] on span "10-October 2025" at bounding box center [214, 421] width 19 height 7
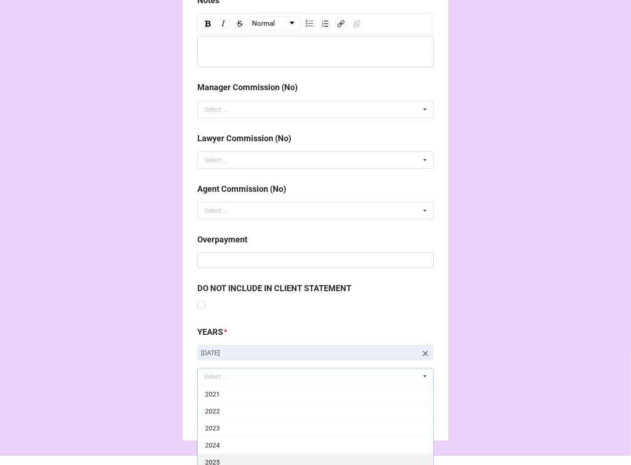
click at [217, 463] on span "2025" at bounding box center [212, 461] width 15 height 7
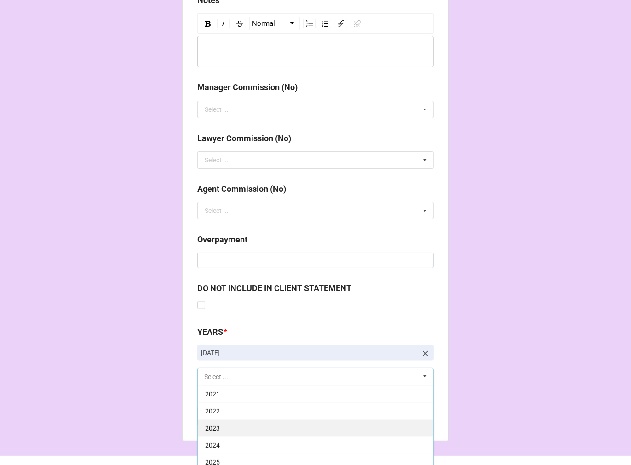
scroll to position [187, 0]
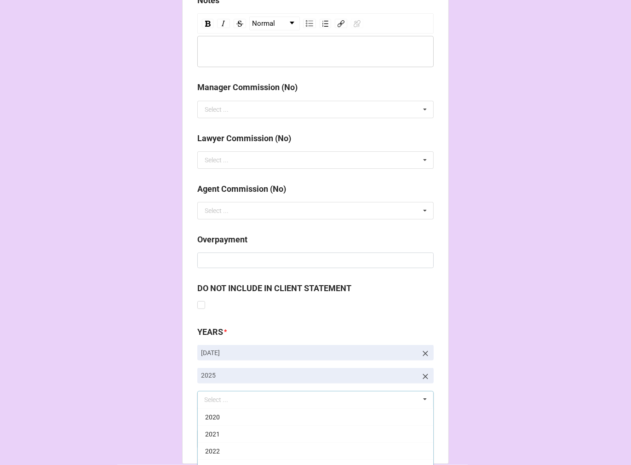
click at [213, 440] on b "Compute" at bounding box center [216, 440] width 27 height 10
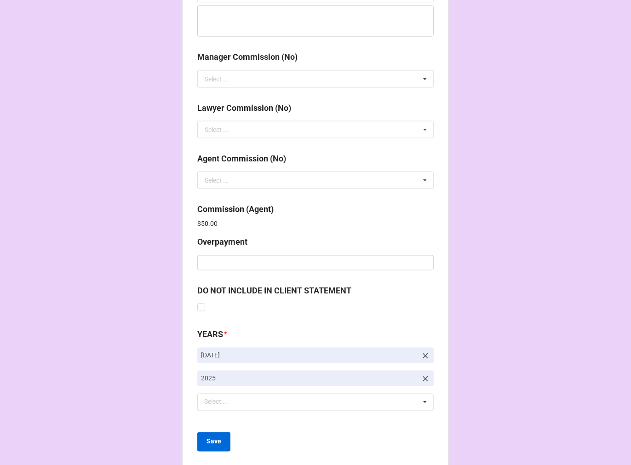
scroll to position [1097, 0]
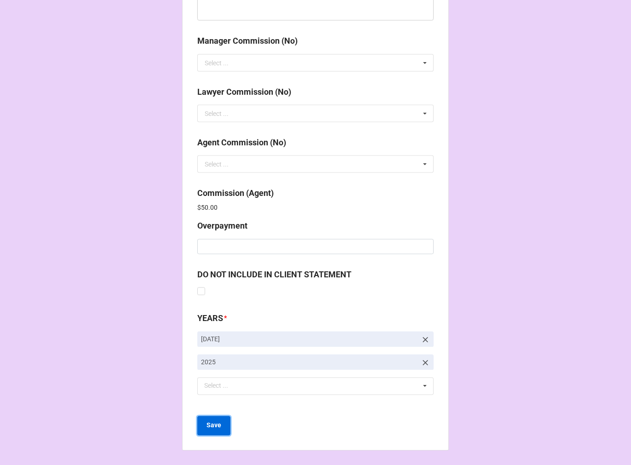
click at [218, 422] on b "Save" at bounding box center [213, 426] width 15 height 10
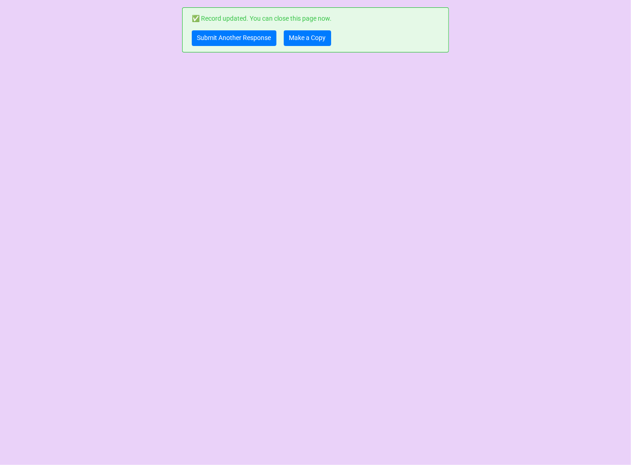
scroll to position [0, 0]
